Goal: Information Seeking & Learning: Learn about a topic

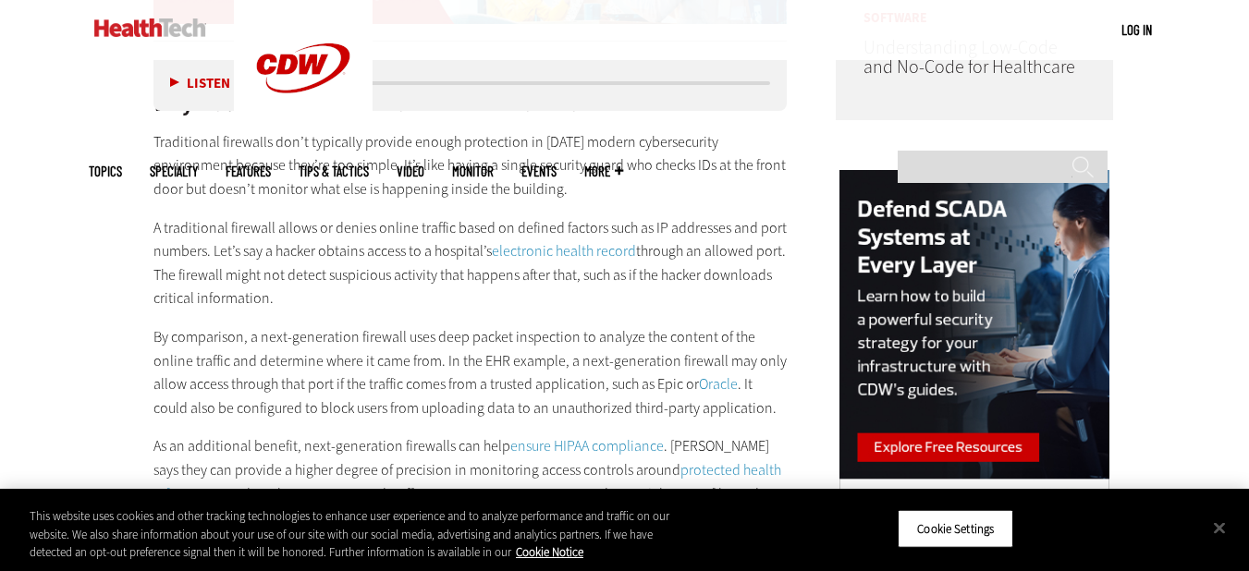
scroll to position [1664, 0]
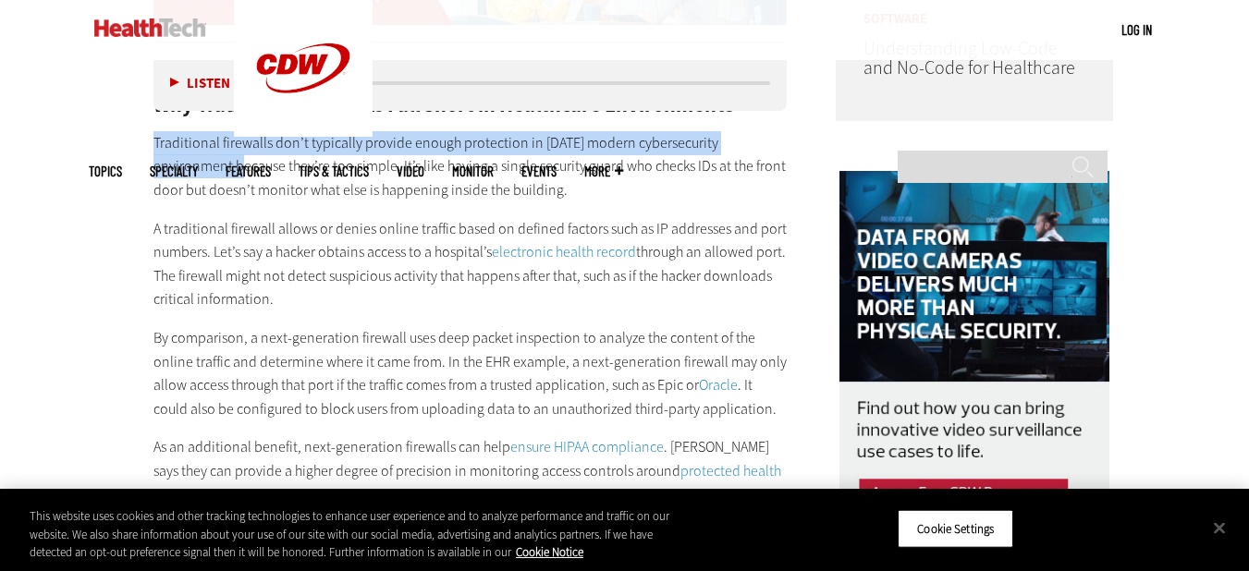
drag, startPoint x: 232, startPoint y: 165, endPoint x: 150, endPoint y: 141, distance: 85.5
copy p "Traditional firewalls don’t typically provide enough protection in [DATE] moder…"
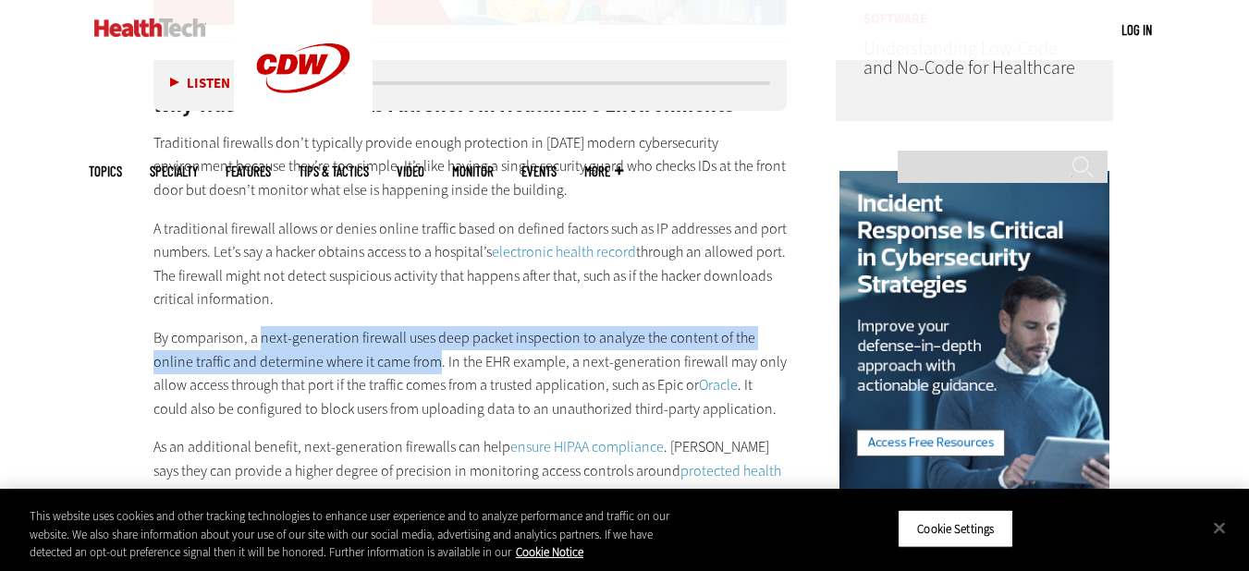
drag, startPoint x: 397, startPoint y: 361, endPoint x: 259, endPoint y: 340, distance: 139.3
click at [259, 340] on p "By comparison, a next-generation firewall uses deep packet inspection to analyz…" at bounding box center [470, 373] width 634 height 94
copy p "next-generation firewall uses deep packet inspection to analyze the content of …"
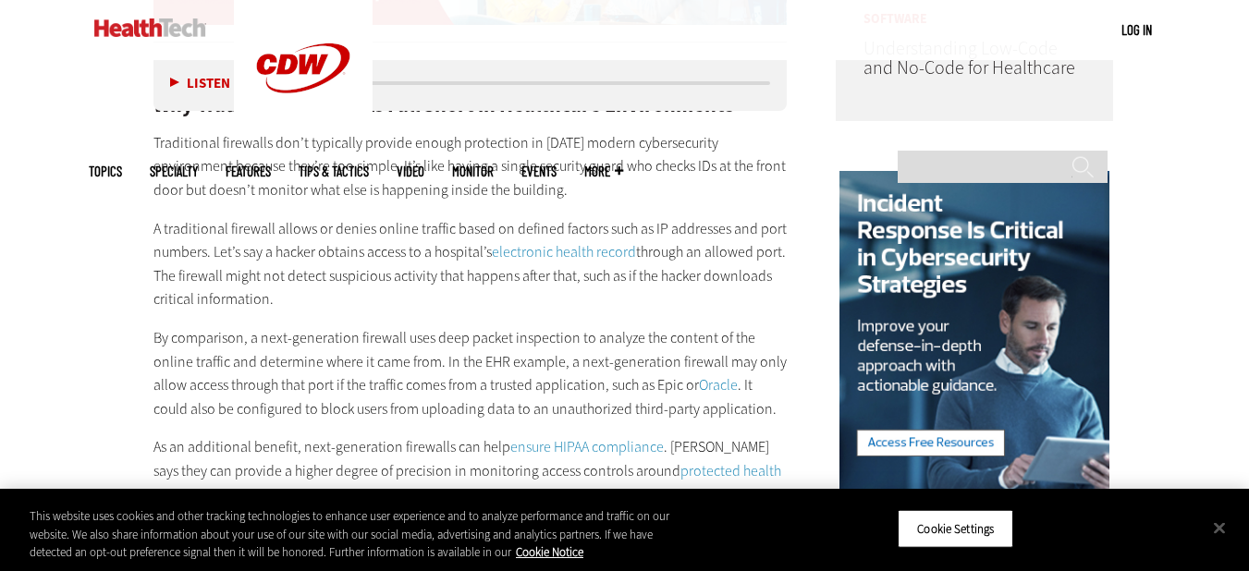
click at [468, 277] on p "A traditional firewall allows or denies online traffic based on defined factors…" at bounding box center [470, 264] width 634 height 94
drag, startPoint x: 568, startPoint y: 386, endPoint x: 567, endPoint y: 376, distance: 10.2
click at [567, 376] on p "By comparison, a next-generation firewall uses deep packet inspection to analyz…" at bounding box center [470, 373] width 634 height 94
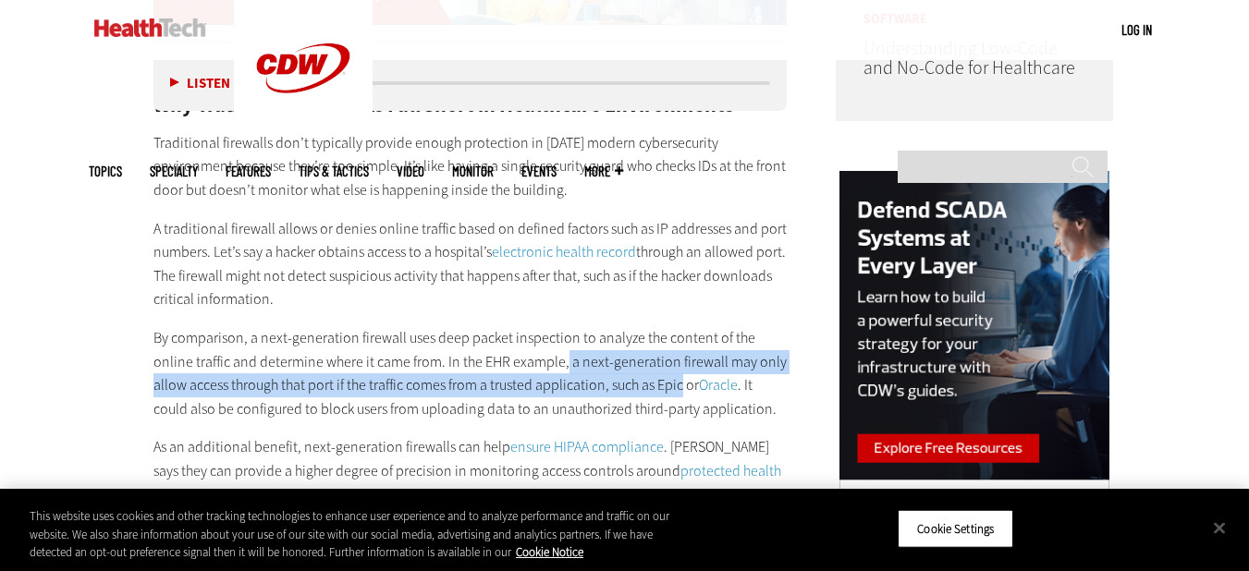
drag, startPoint x: 647, startPoint y: 385, endPoint x: 521, endPoint y: 368, distance: 126.8
click at [521, 368] on p "By comparison, a next-generation firewall uses deep packet inspection to analyz…" at bounding box center [470, 373] width 634 height 94
copy p "a next-generation firewall may only allow access through that port if the traff…"
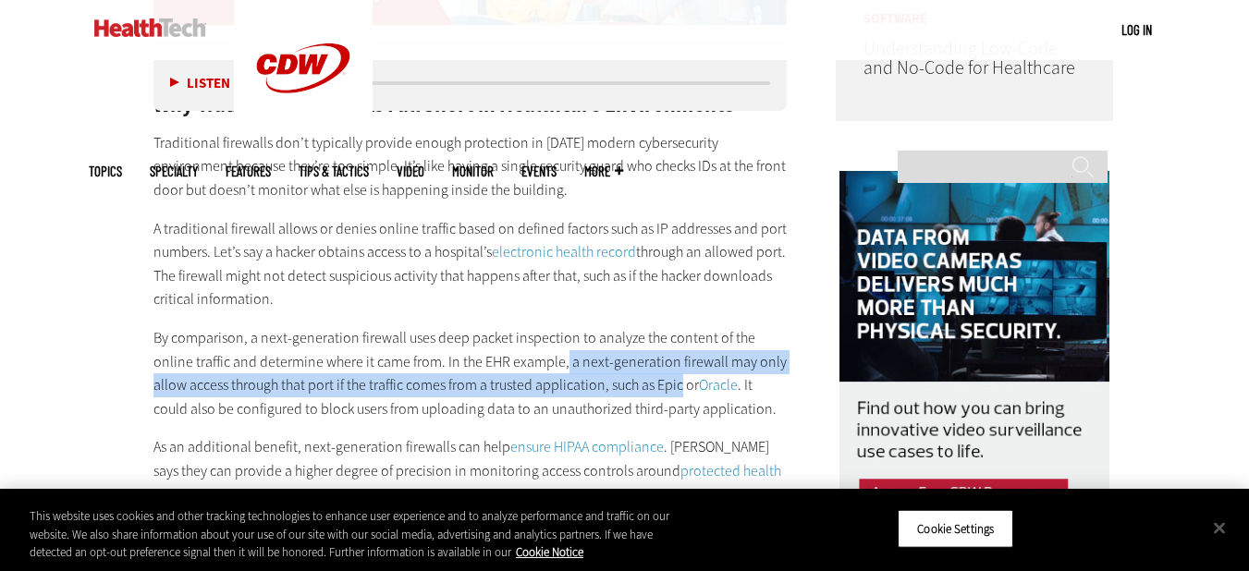
click at [704, 388] on link "Oracle" at bounding box center [718, 384] width 39 height 19
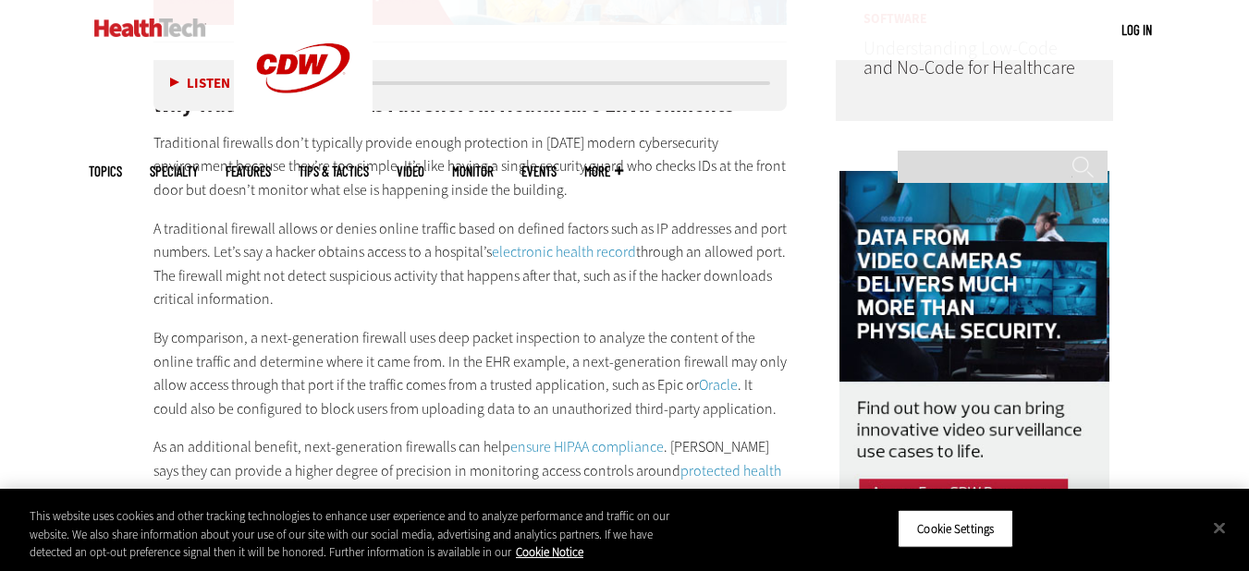
click at [705, 385] on p "By comparison, a next-generation firewall uses deep packet inspection to analyz…" at bounding box center [470, 373] width 634 height 94
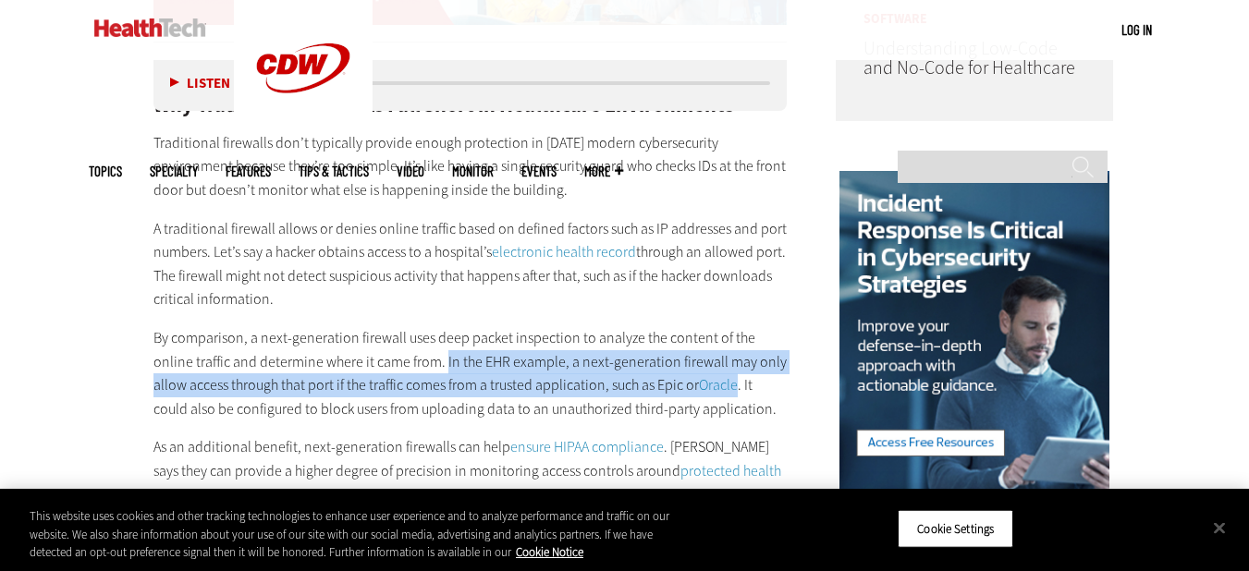
drag, startPoint x: 705, startPoint y: 385, endPoint x: 401, endPoint y: 362, distance: 305.0
click at [401, 362] on p "By comparison, a next-generation firewall uses deep packet inspection to analyz…" at bounding box center [470, 373] width 634 height 94
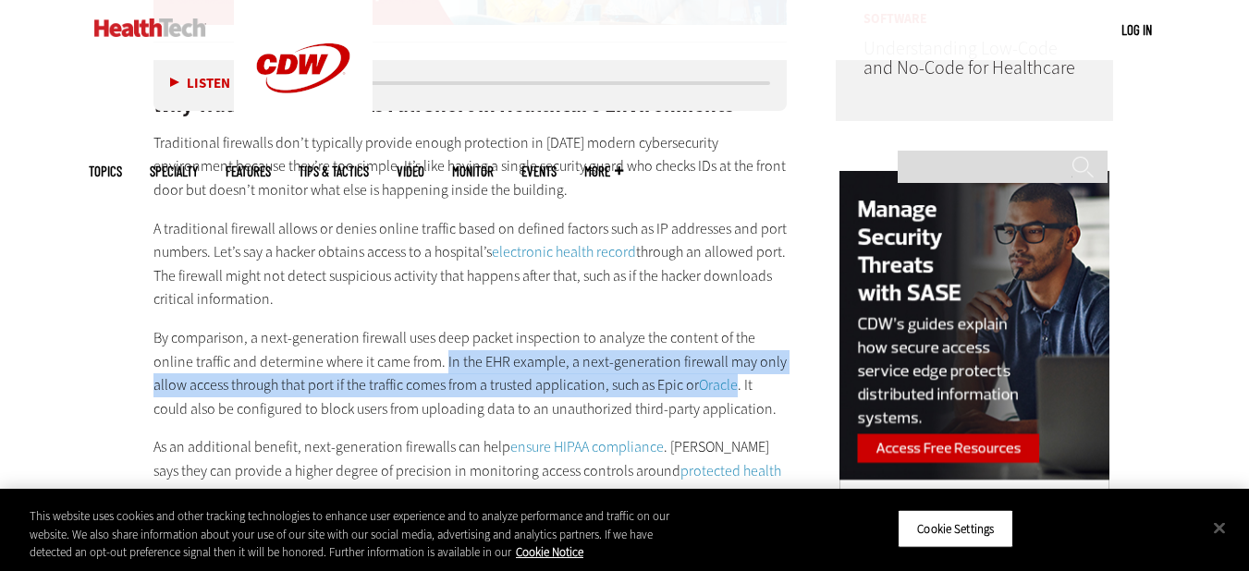
copy p "In the EHR example, a next-generation firewall may only allow access through th…"
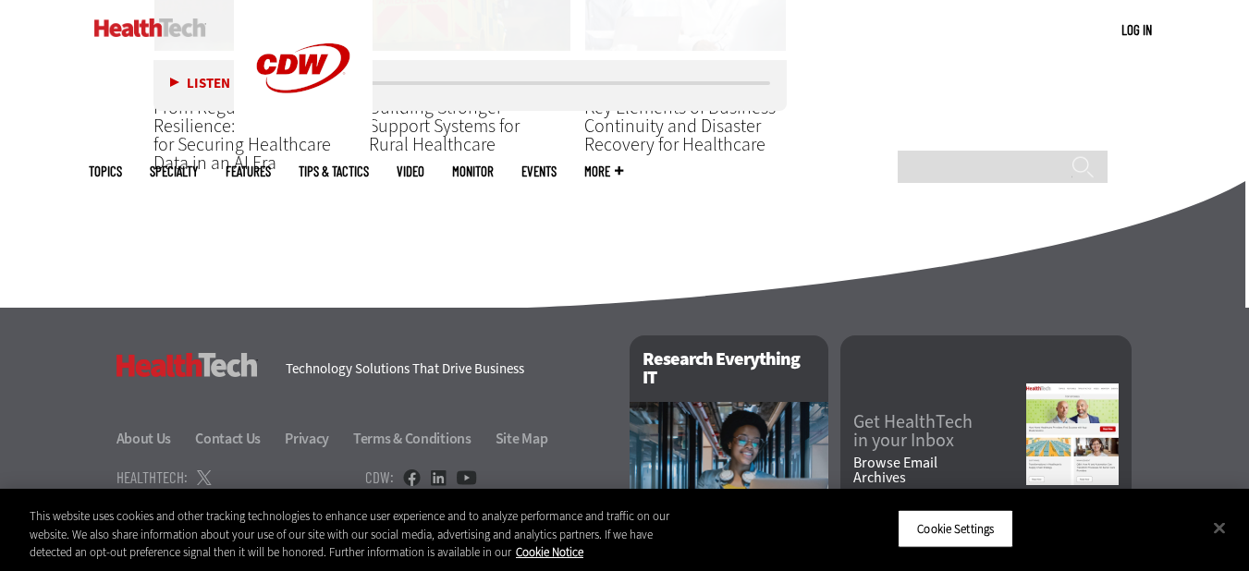
scroll to position [4532, 0]
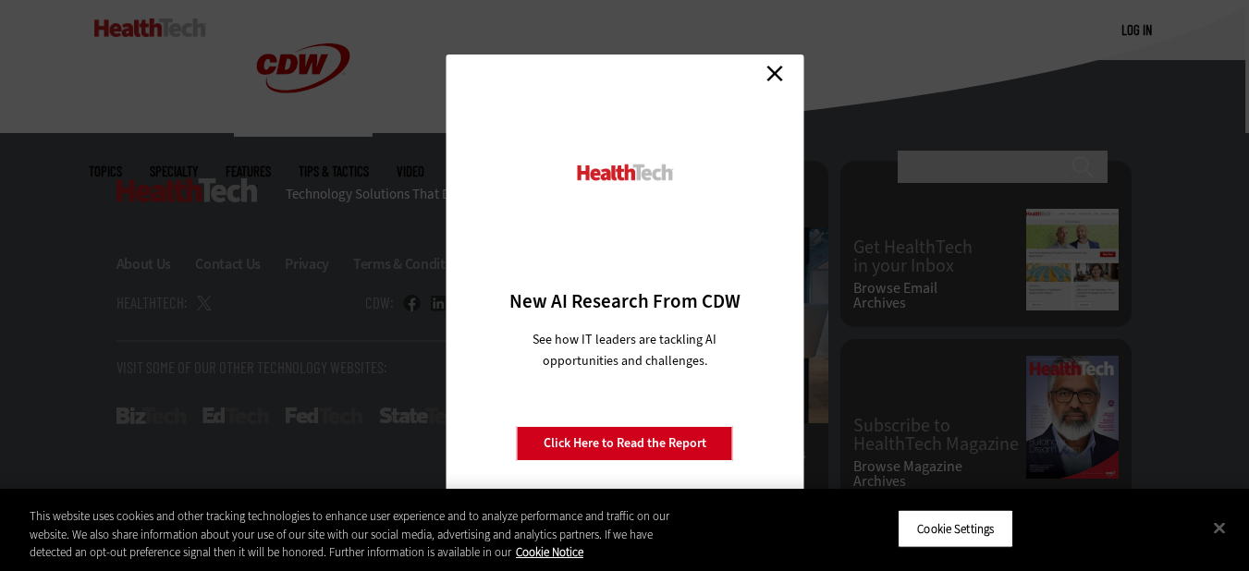
click at [772, 69] on link "Close" at bounding box center [775, 73] width 28 height 28
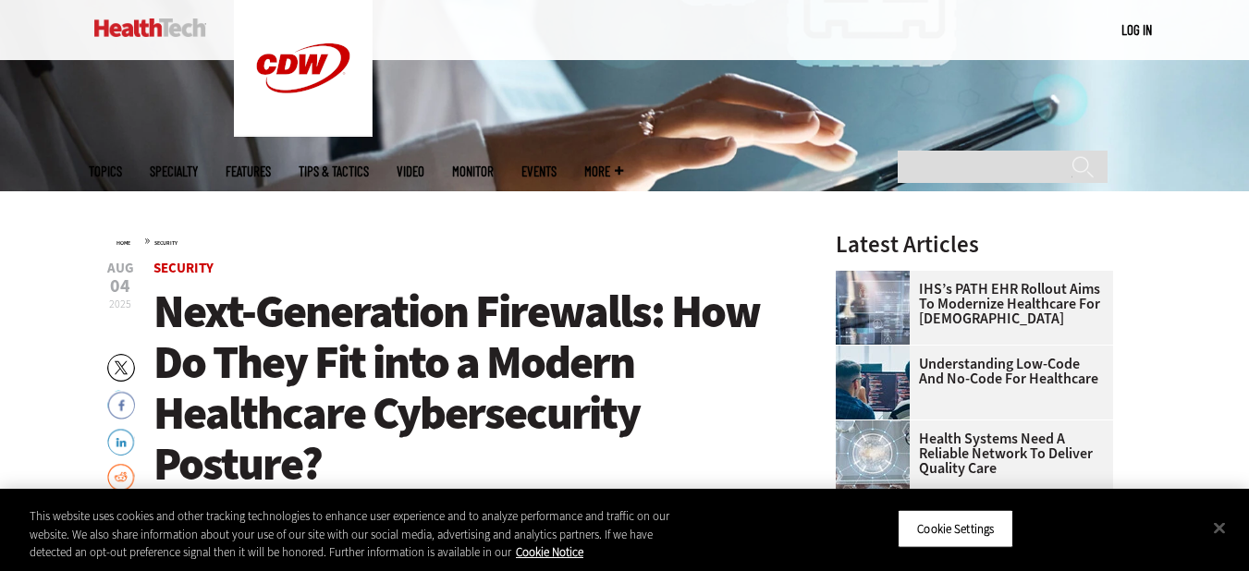
scroll to position [454, 0]
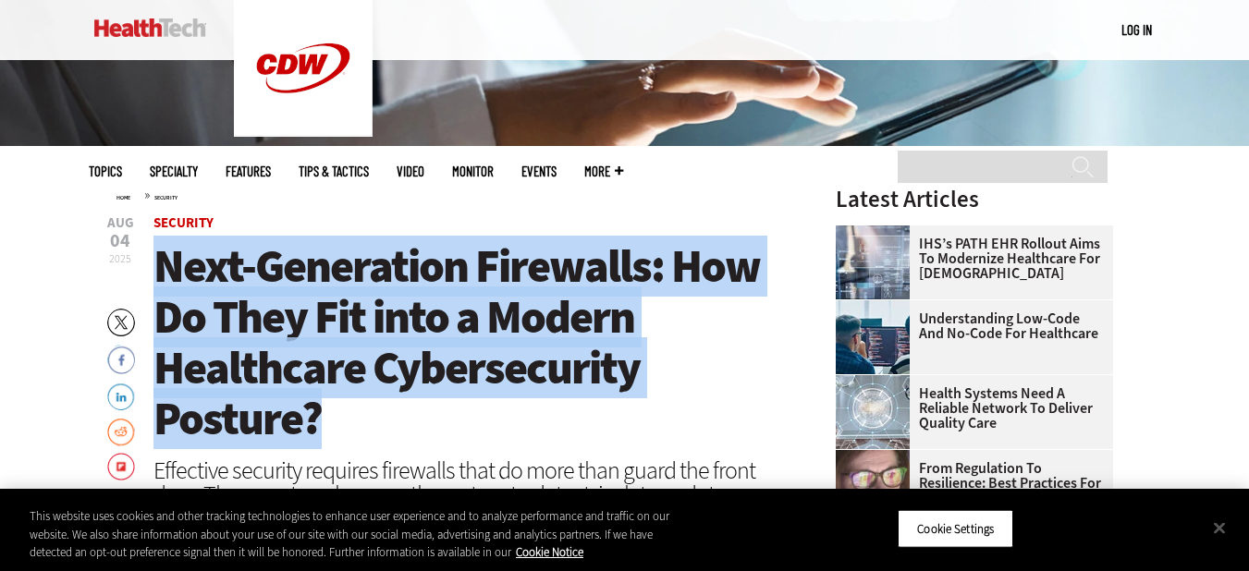
drag, startPoint x: 329, startPoint y: 425, endPoint x: 155, endPoint y: 273, distance: 231.3
click at [155, 273] on h1 "Next-Generation Firewalls: How Do They Fit into a Modern Healthcare Cybersecuri…" at bounding box center [470, 342] width 634 height 203
copy span "Next-Generation Firewalls: How Do They Fit into a Modern Healthcare Cybersecuri…"
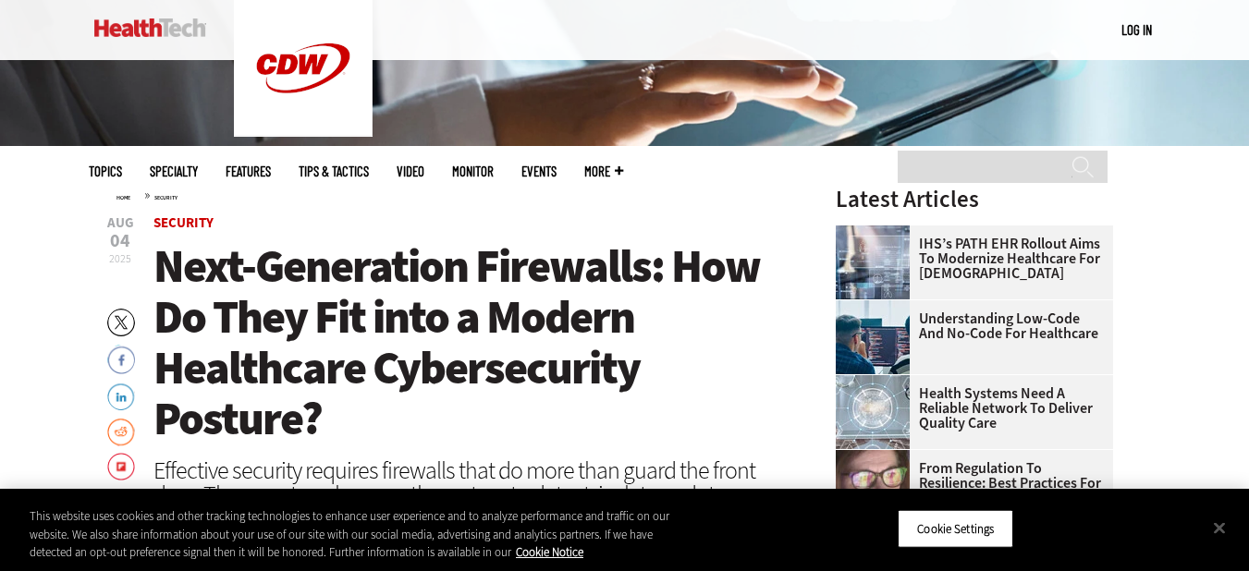
click at [415, 451] on header "[DATE] Twitter Facebook LinkedIn Reddit Flipboard Email Security Next-Generatio…" at bounding box center [470, 436] width 634 height 440
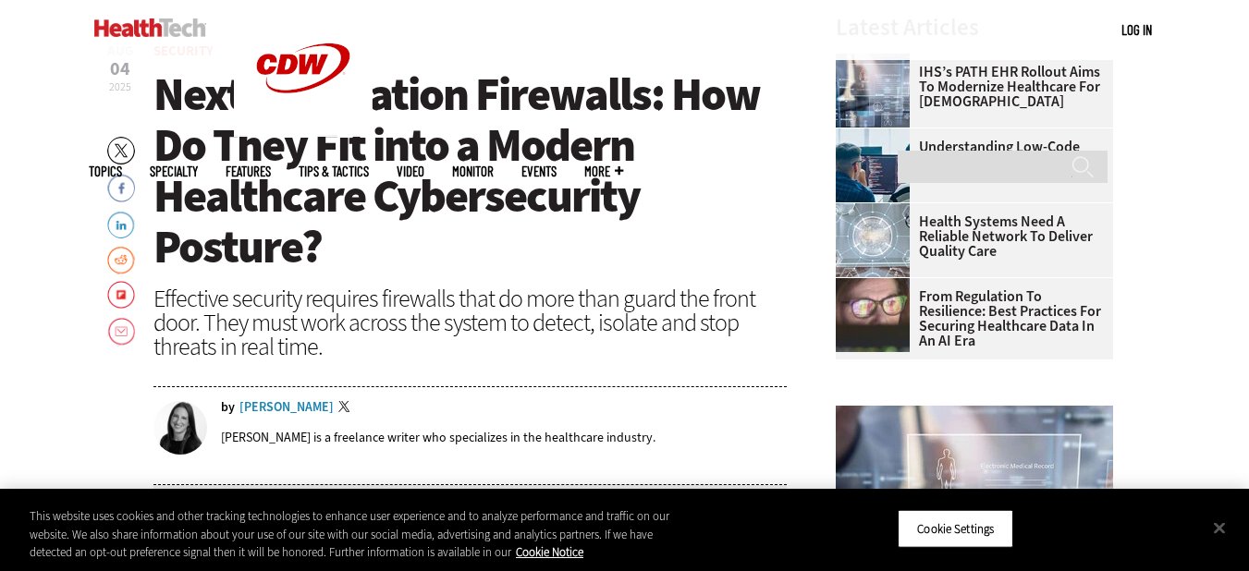
scroll to position [627, 0]
